Goal: Navigation & Orientation: Find specific page/section

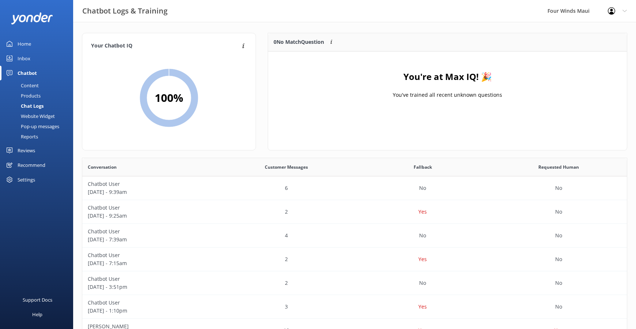
scroll to position [251, 539]
click at [33, 57] on link "Inbox" at bounding box center [36, 58] width 73 height 15
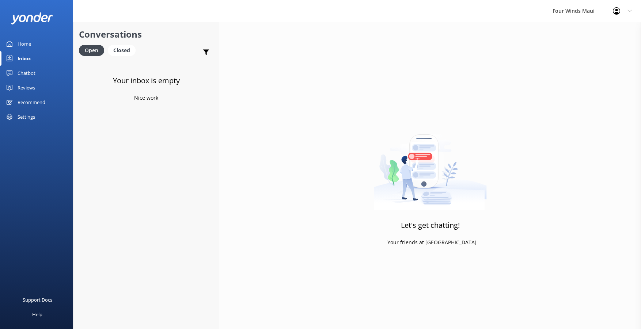
click at [22, 41] on div "Home" at bounding box center [25, 44] width 14 height 15
